Goal: Check status: Check status

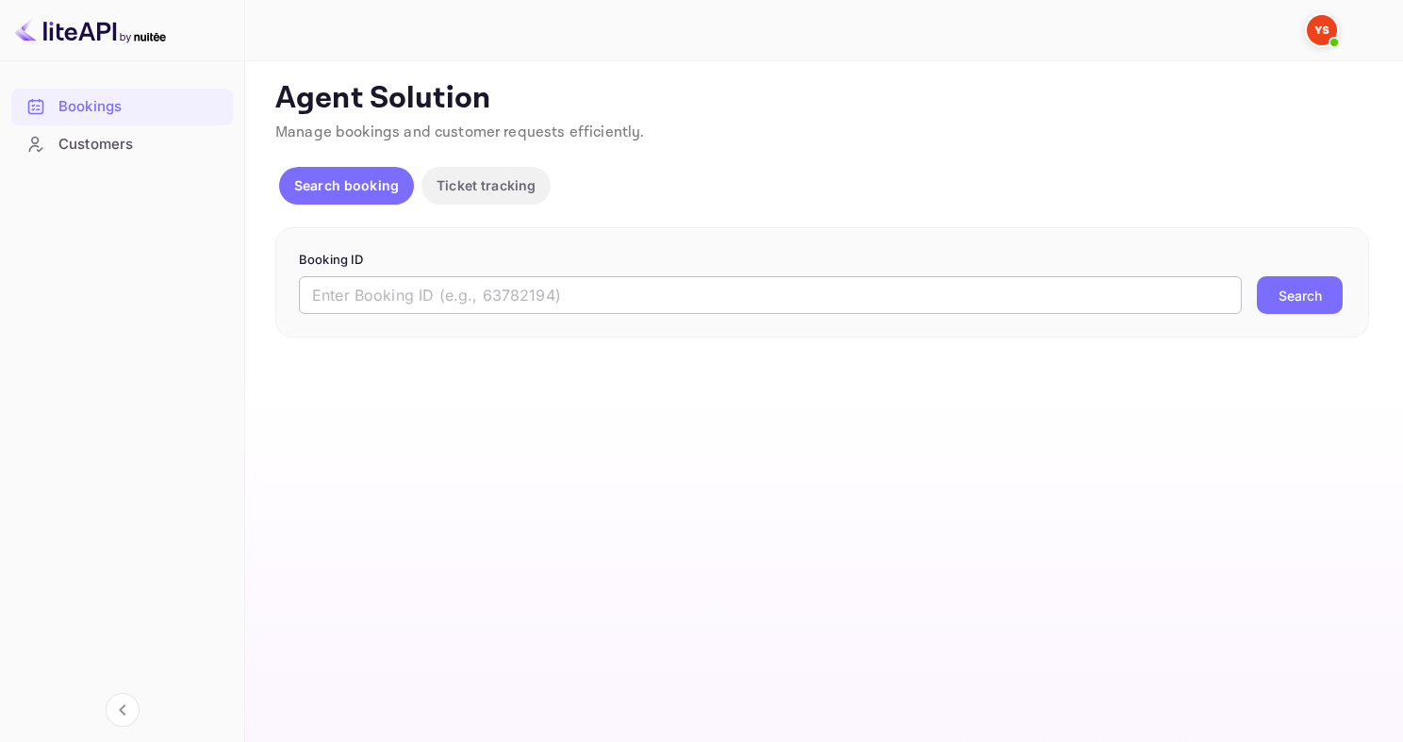
click at [517, 291] on input "text" at bounding box center [770, 295] width 943 height 38
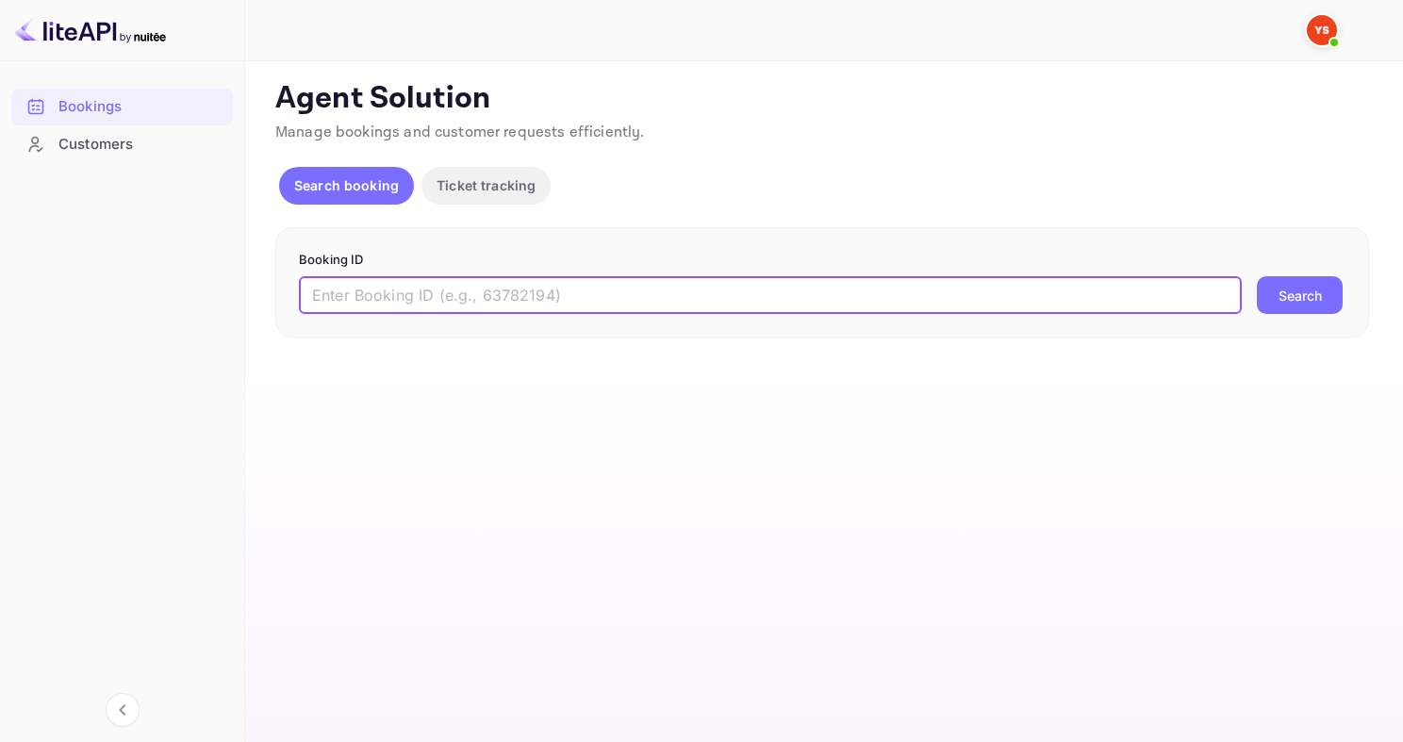
paste input "9835246"
type input "9835246"
click at [1257, 276] on button "Search" at bounding box center [1300, 295] width 86 height 38
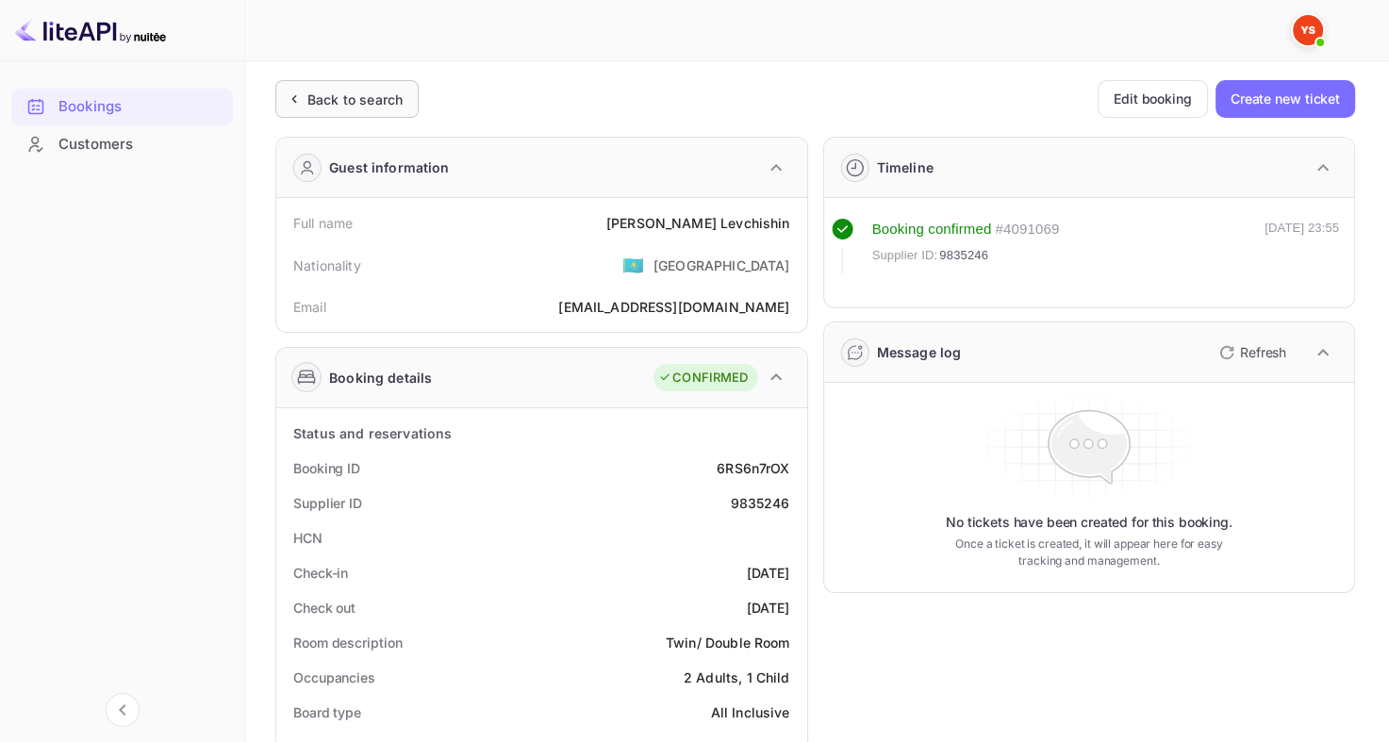
click at [320, 100] on div "Back to search" at bounding box center [354, 100] width 95 height 20
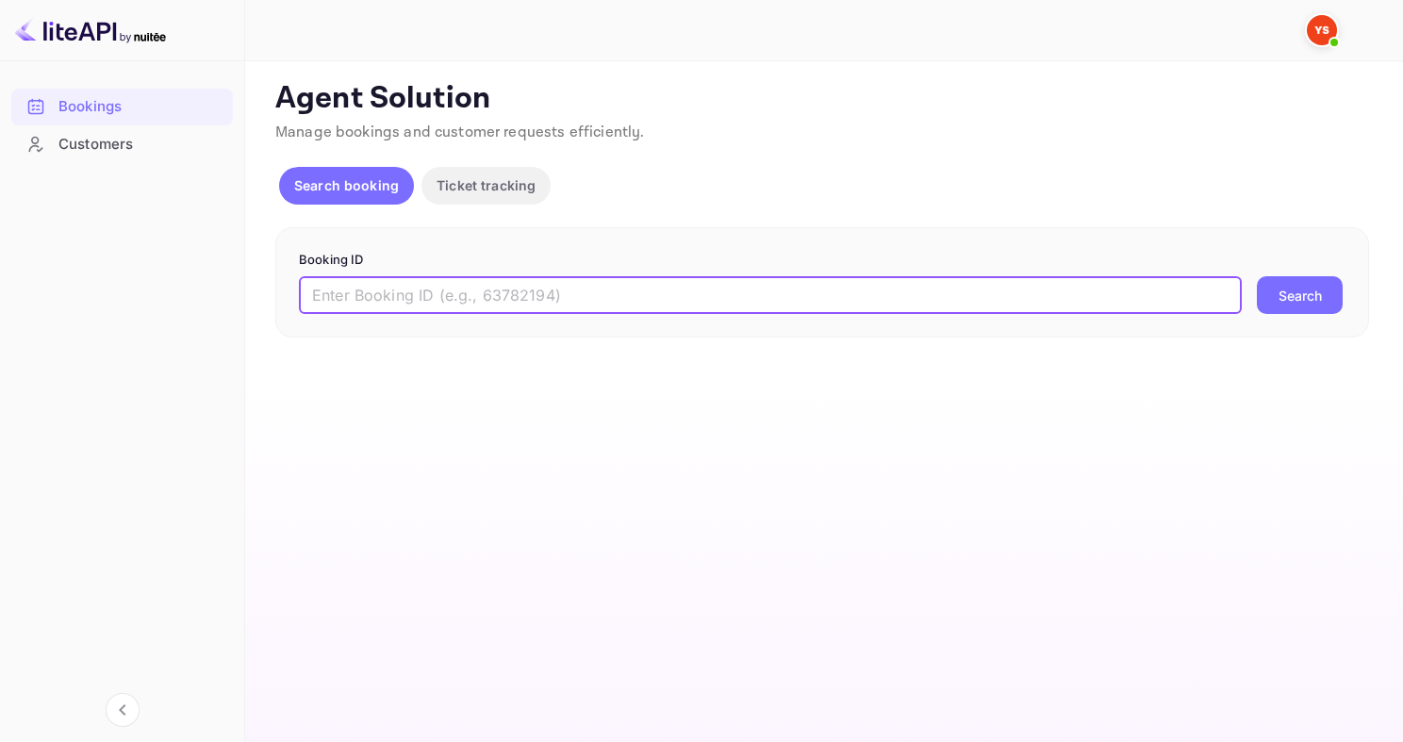
click at [578, 311] on input "text" at bounding box center [770, 295] width 943 height 38
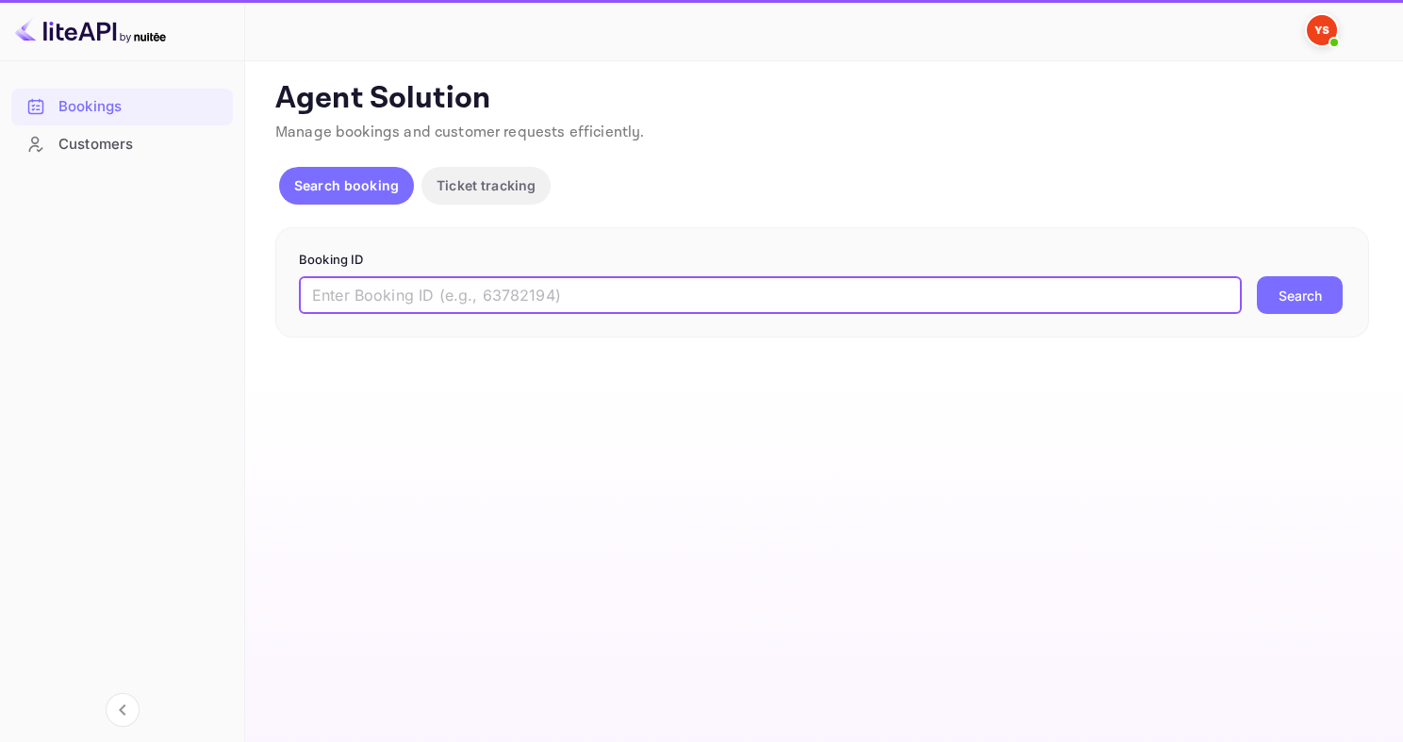
paste input "9512138"
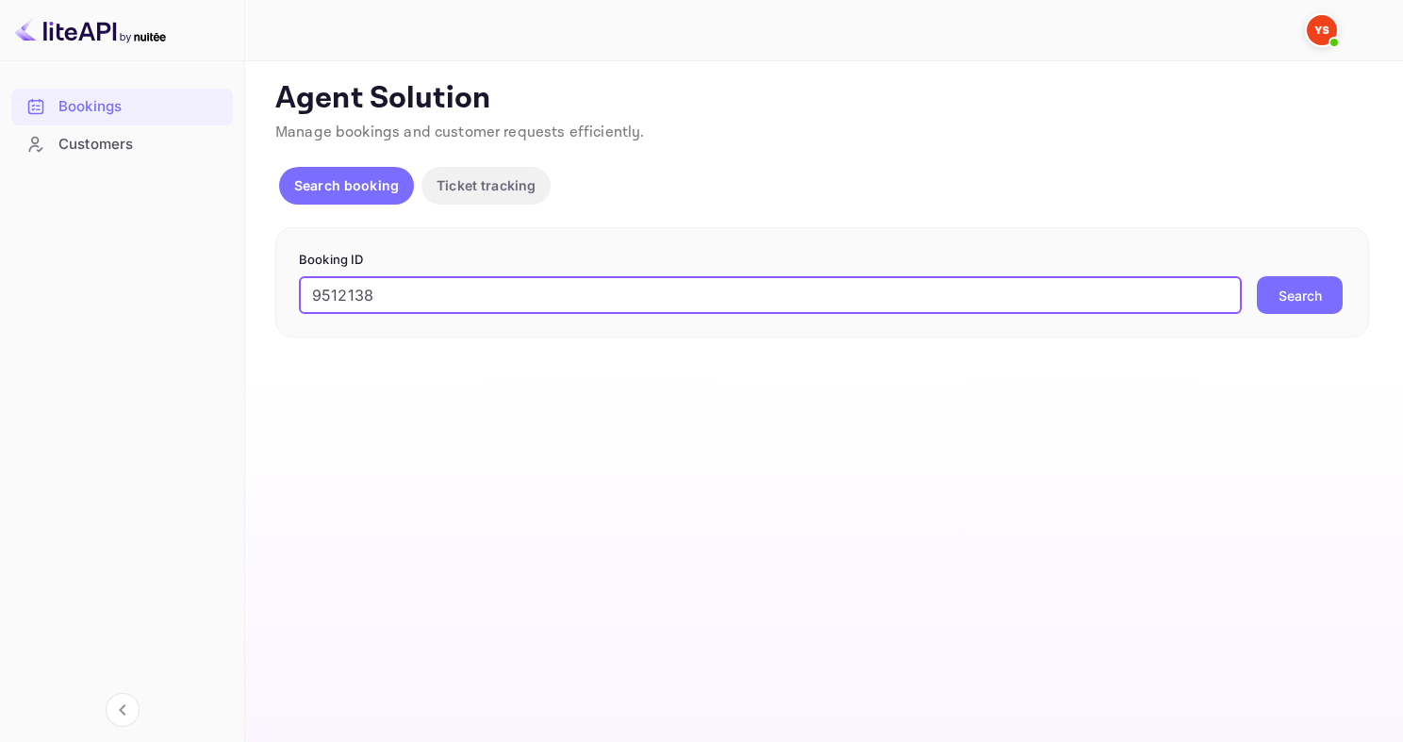
type input "9512138"
click at [1257, 276] on button "Search" at bounding box center [1300, 295] width 86 height 38
